Goal: Find specific page/section: Find specific page/section

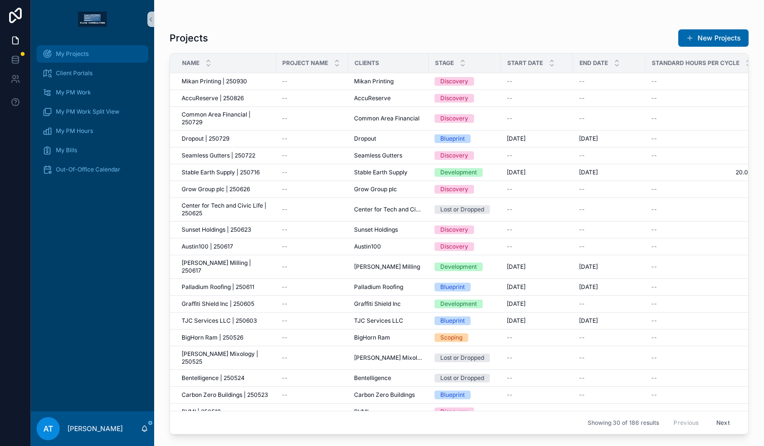
click at [93, 61] on div "My Projects" at bounding box center [92, 53] width 100 height 15
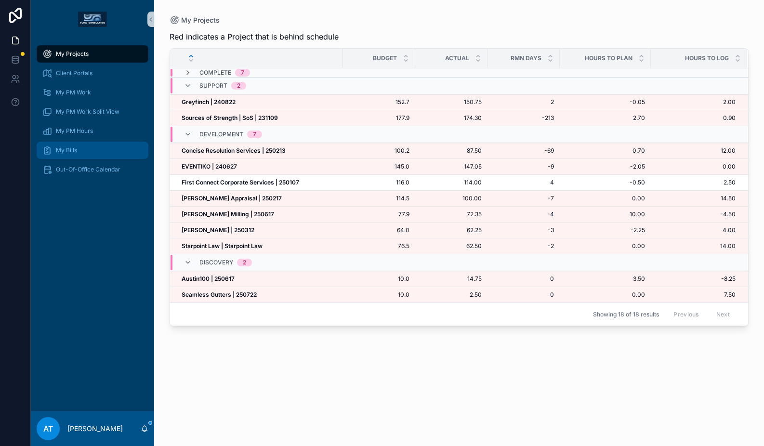
click at [77, 148] on div "My Bills" at bounding box center [92, 150] width 100 height 15
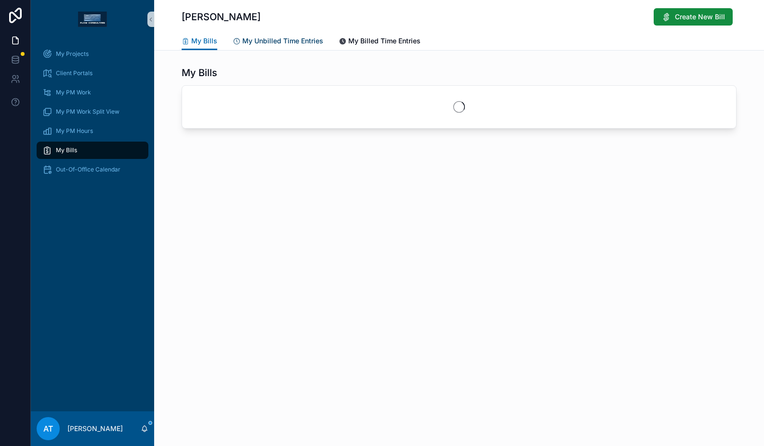
click at [285, 45] on span "My Unbilled Time Entries" at bounding box center [282, 41] width 81 height 10
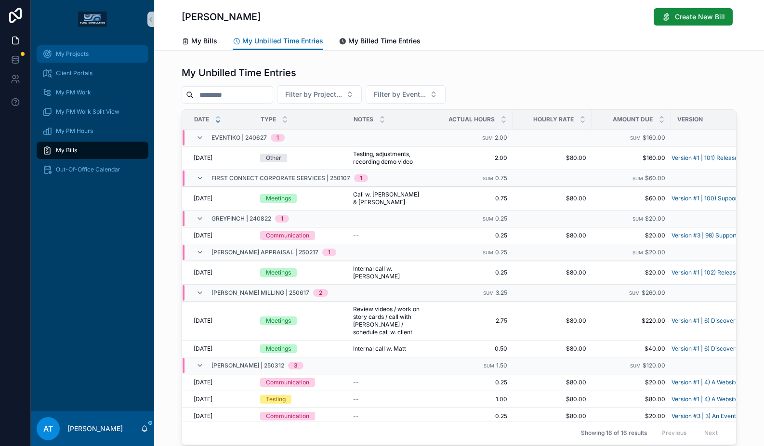
click at [100, 55] on div "My Projects" at bounding box center [92, 53] width 100 height 15
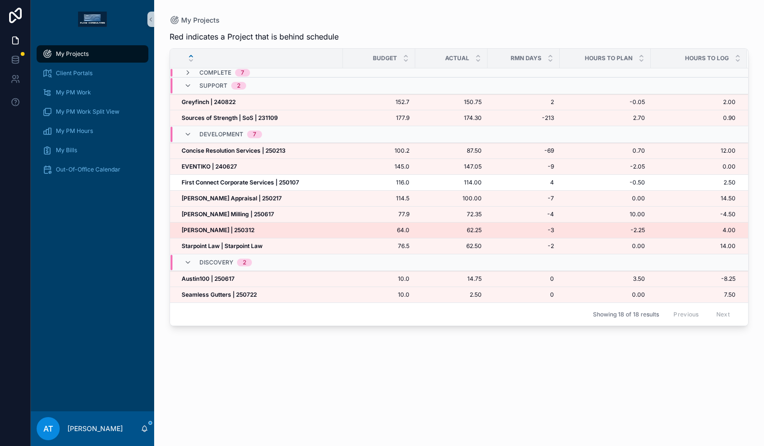
click at [262, 229] on div "[PERSON_NAME] | 250312 [PERSON_NAME] | 250312" at bounding box center [260, 230] width 156 height 8
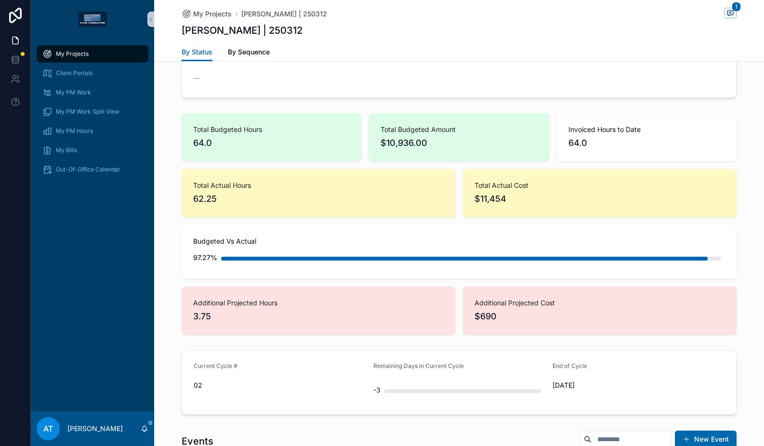
scroll to position [466, 0]
